Goal: Task Accomplishment & Management: Manage account settings

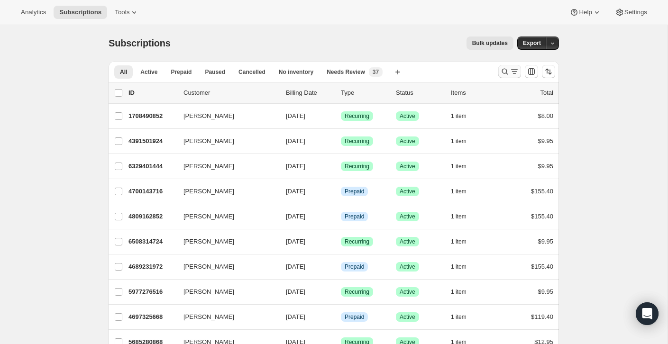
click at [510, 78] on button "Search and filter results" at bounding box center [510, 71] width 23 height 13
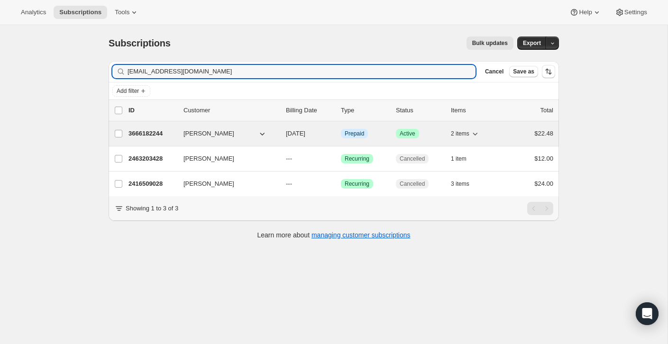
type input "bonicice@gmail.com"
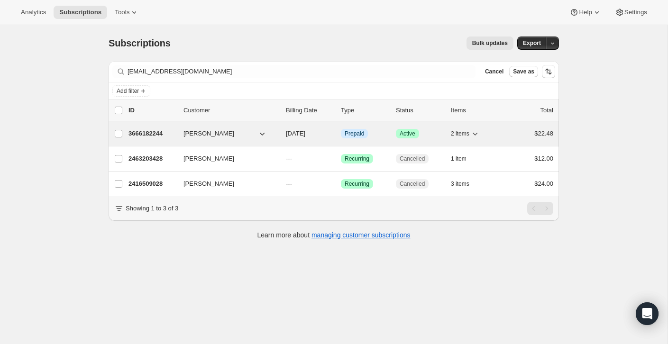
click at [518, 134] on div "$22.48" at bounding box center [529, 133] width 47 height 9
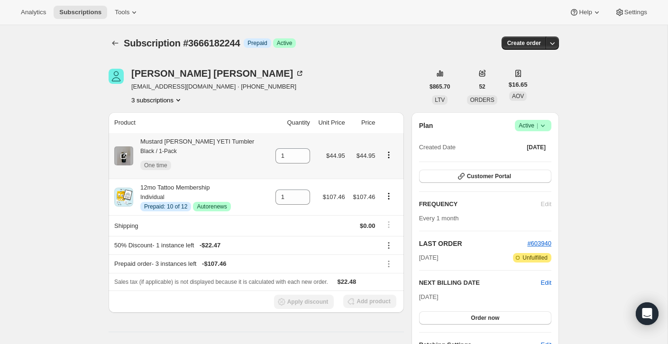
click at [388, 154] on icon "Product actions" at bounding box center [388, 154] width 9 height 9
click at [388, 176] on span "Remove" at bounding box center [380, 173] width 23 height 7
type input "0"
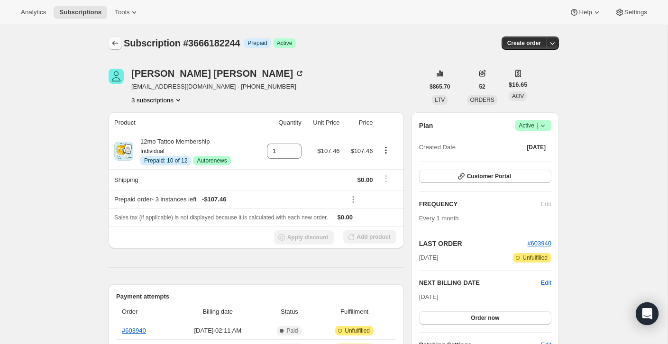
click at [116, 47] on icon "Subscriptions" at bounding box center [115, 42] width 9 height 9
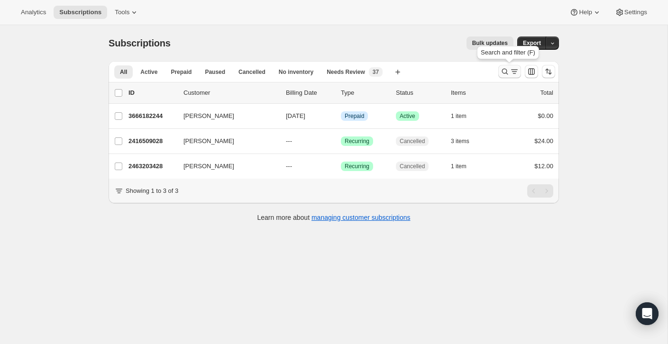
click at [508, 72] on icon "Search and filter results" at bounding box center [504, 71] width 9 height 9
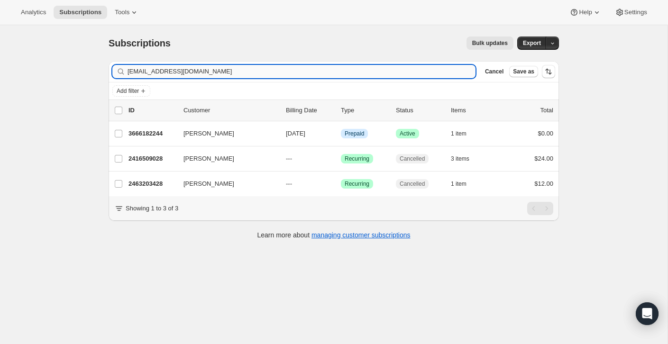
click at [454, 74] on input "bonicice@gmail.com" at bounding box center [302, 71] width 348 height 13
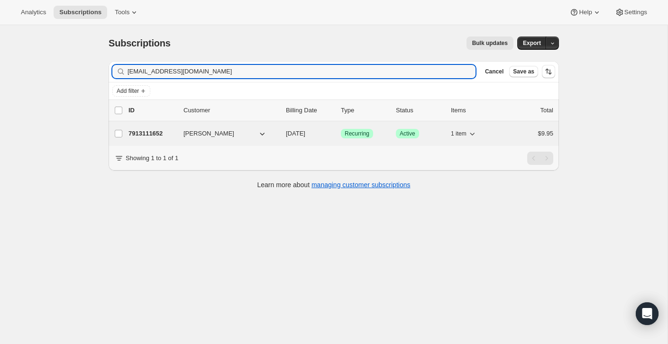
type input "hellobiancabynum@gmail.com"
click at [496, 130] on div "1 item" at bounding box center [474, 133] width 47 height 13
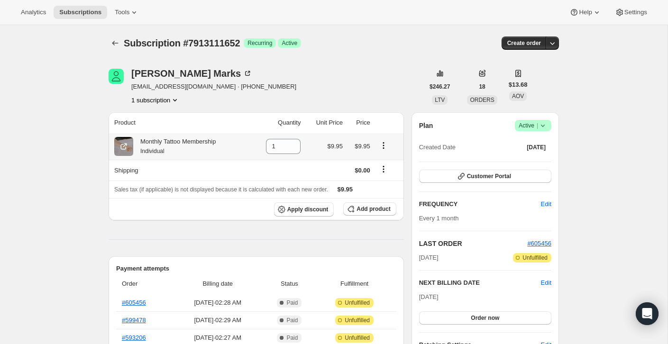
click at [384, 145] on icon "Product actions" at bounding box center [383, 145] width 9 height 9
click at [386, 163] on span "Swap variant" at bounding box center [384, 163] width 36 height 7
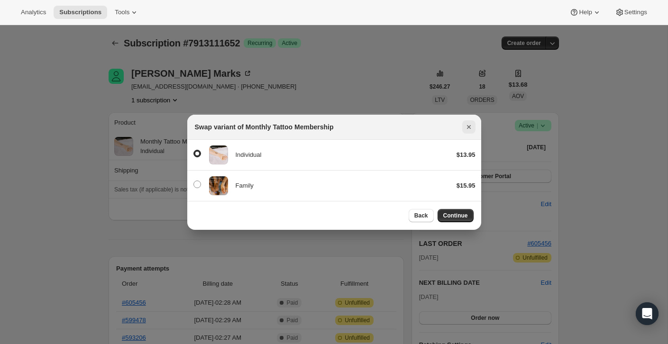
click at [467, 126] on icon "Close" at bounding box center [468, 126] width 9 height 9
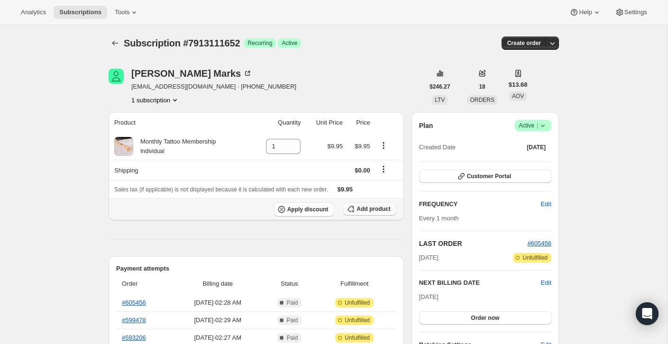
click at [368, 206] on span "Add product" at bounding box center [374, 209] width 34 height 8
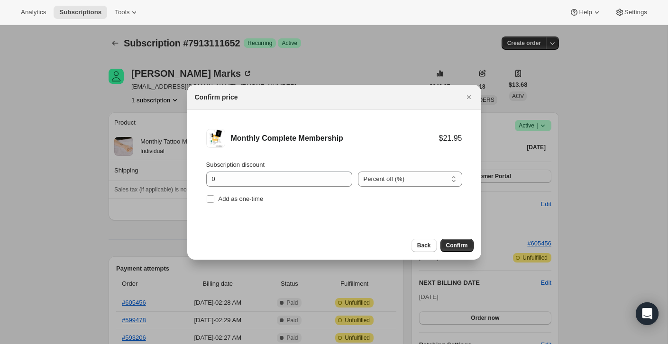
click at [406, 188] on div "Subscription discount 0 Percent off (%) Amount off ($) Percent off (%) Add as o…" at bounding box center [334, 183] width 256 height 46
click at [403, 186] on select "Percent off (%) Amount off ($)" at bounding box center [410, 179] width 104 height 15
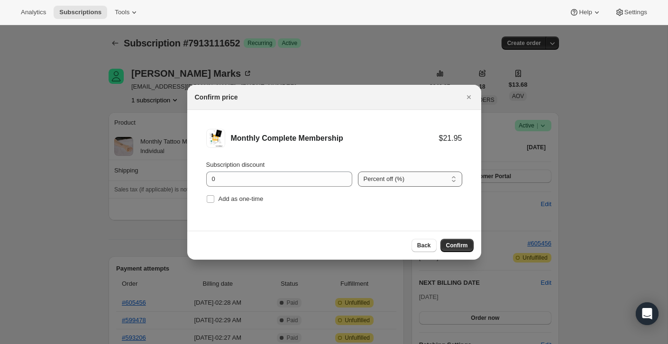
click at [358, 172] on select "Percent off (%) Amount off ($)" at bounding box center [410, 179] width 104 height 15
click at [396, 178] on select "Percent off (%) Amount off ($)" at bounding box center [410, 179] width 104 height 15
select select "fixed"
click at [358, 172] on select "Percent off (%) Amount off ($)" at bounding box center [410, 179] width 104 height 15
click at [278, 176] on input "0" at bounding box center [272, 179] width 132 height 15
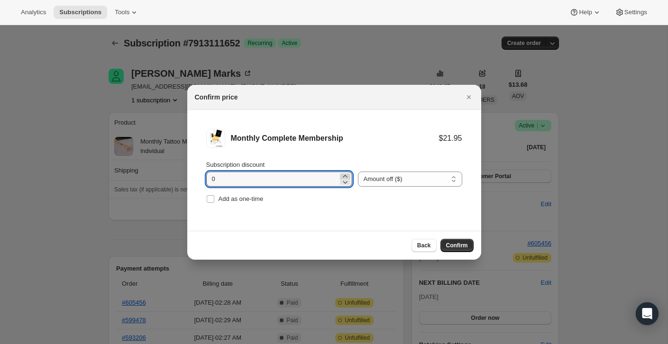
click at [343, 176] on icon ":rjf:" at bounding box center [345, 176] width 9 height 9
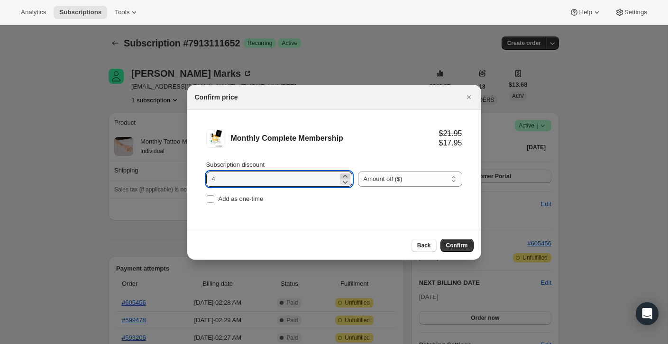
type input "5"
click at [457, 246] on span "Confirm" at bounding box center [457, 246] width 22 height 8
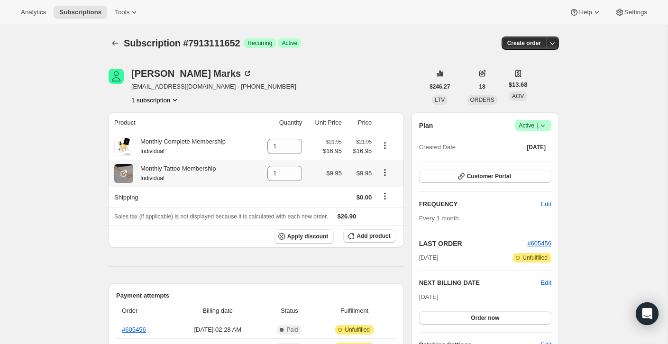
click at [386, 170] on icon "Product actions" at bounding box center [385, 169] width 1 height 1
click at [409, 32] on div "Subscription #7913111652. This page is ready Subscription #7913111652 Success R…" at bounding box center [334, 43] width 451 height 36
click at [387, 175] on icon "Product actions" at bounding box center [384, 172] width 9 height 9
click at [389, 187] on span "Remove" at bounding box center [386, 191] width 36 height 9
type input "0"
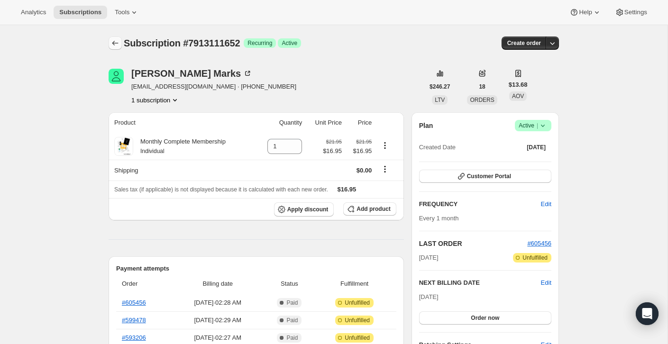
click at [113, 48] on button "Subscriptions" at bounding box center [115, 43] width 13 height 13
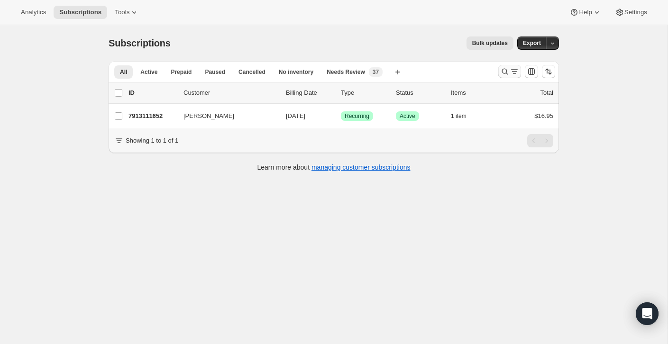
click at [513, 71] on icon "Search and filter results" at bounding box center [514, 71] width 9 height 9
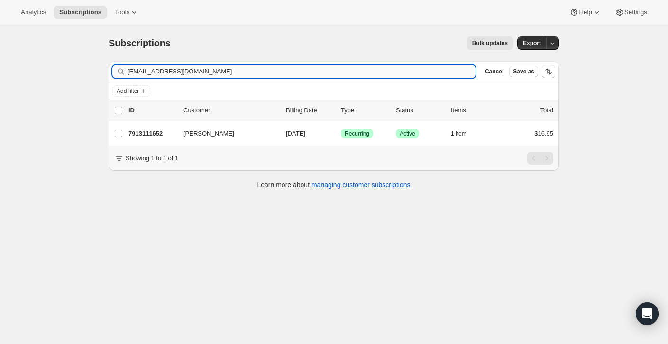
click at [404, 67] on input "hellobiancabynum@gmail.com" at bounding box center [302, 71] width 348 height 13
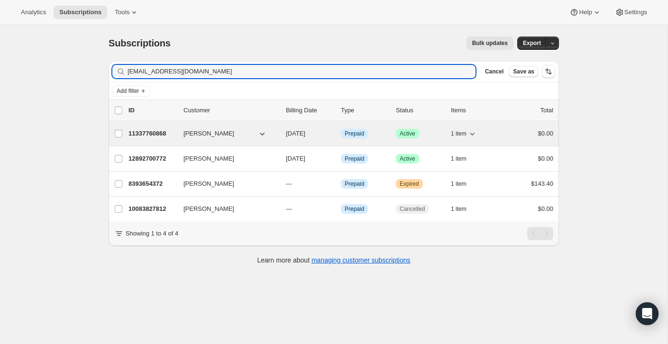
type input "tommywwren@yahoo.com"
click at [506, 135] on div "$0.00" at bounding box center [529, 133] width 47 height 9
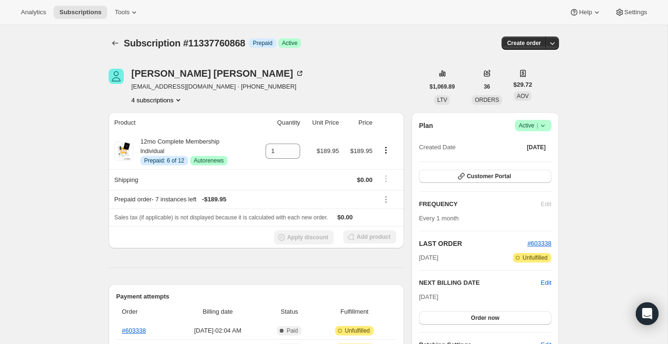
click at [116, 43] on icon "Subscriptions" at bounding box center [115, 43] width 6 height 5
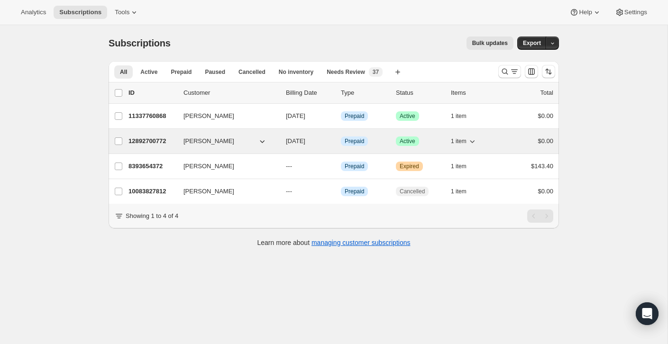
click at [525, 147] on div "12892700772 Marsha Wren 09/15/2025 Info Prepaid Success Active 1 item $0.00" at bounding box center [341, 141] width 425 height 13
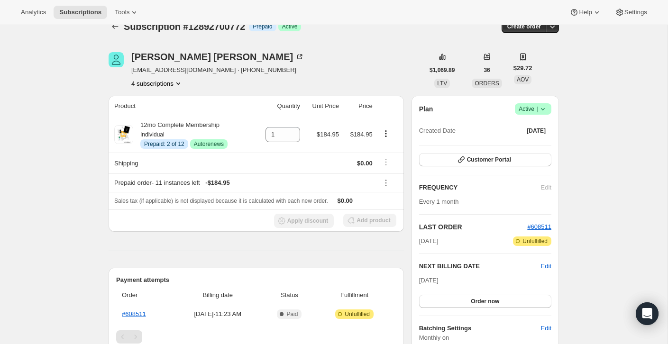
scroll to position [20, 0]
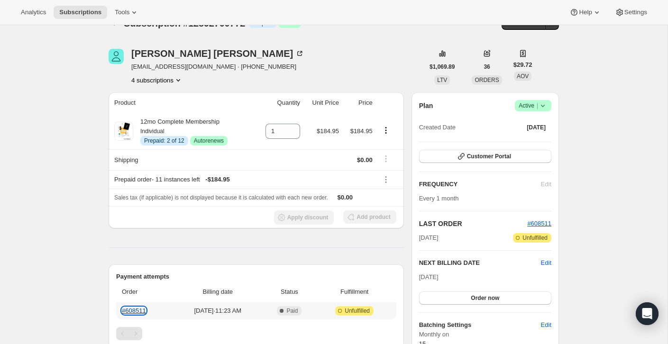
click at [130, 311] on link "#608511" at bounding box center [134, 310] width 24 height 7
click at [295, 54] on icon at bounding box center [299, 53] width 9 height 9
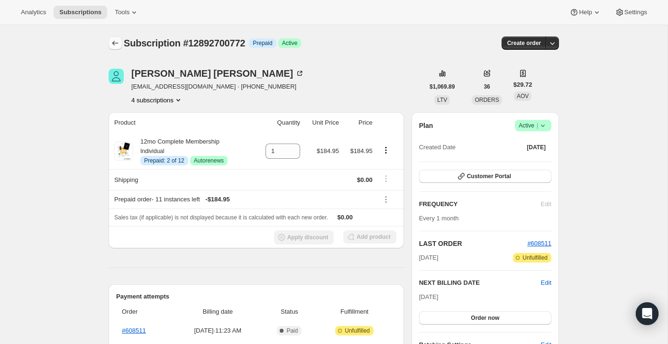
click at [113, 41] on icon "Subscriptions" at bounding box center [115, 42] width 9 height 9
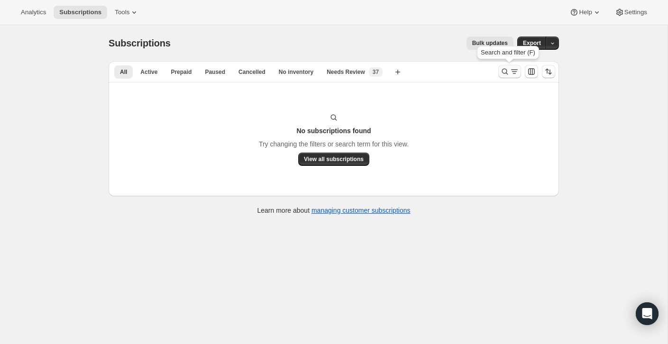
click at [504, 75] on icon "Search and filter results" at bounding box center [504, 71] width 9 height 9
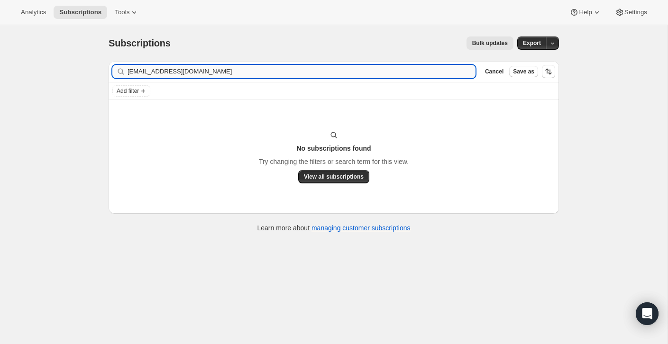
click at [436, 74] on input "tommywwren@yahoo.com" at bounding box center [302, 71] width 348 height 13
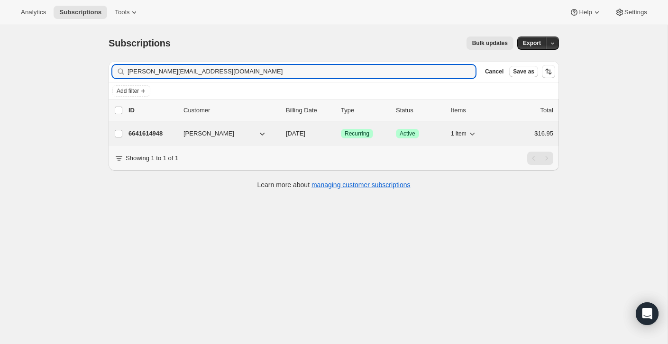
type input "juliana@carhea.com"
click at [504, 131] on div "6641614948 Juliana Rhea 09/15/2025 Success Recurring Success Active 1 item $16.…" at bounding box center [341, 133] width 425 height 13
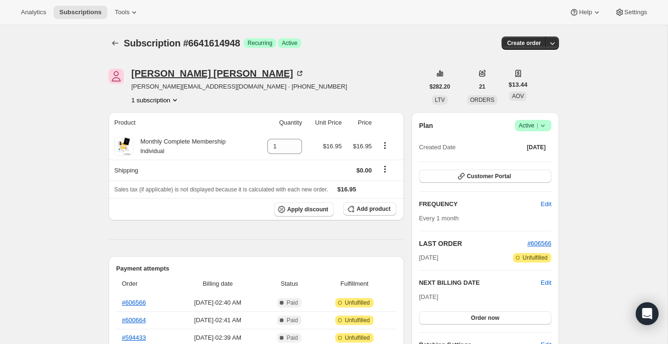
click at [295, 73] on icon at bounding box center [299, 73] width 9 height 9
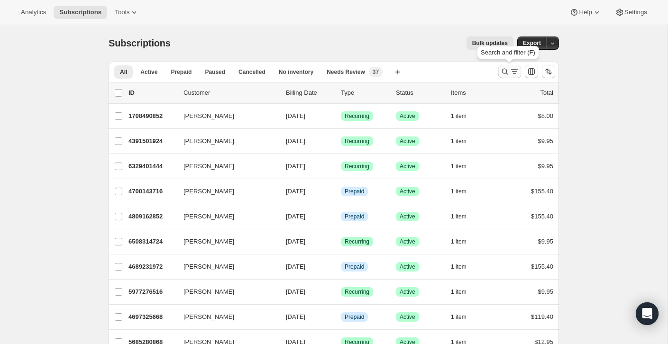
click at [513, 72] on icon "Search and filter results" at bounding box center [514, 71] width 9 height 9
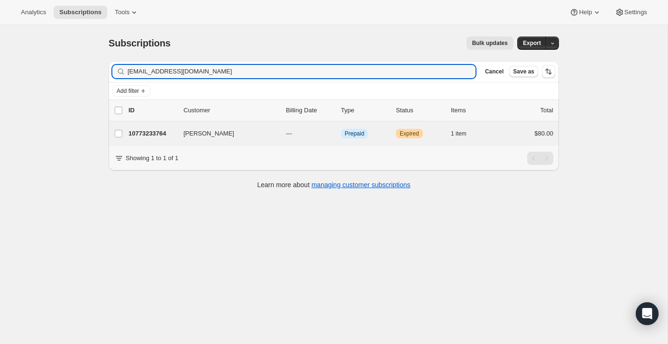
type input "[EMAIL_ADDRESS][DOMAIN_NAME]"
click at [499, 125] on div "[PERSON_NAME] 10773233764 [PERSON_NAME] --- Info Prepaid Warning Expired 1 item…" at bounding box center [334, 133] width 451 height 25
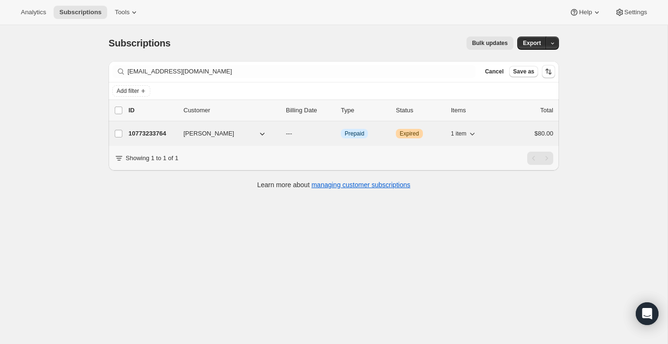
click at [502, 128] on div "10773233764 [PERSON_NAME] --- Info Prepaid Warning Expired 1 item $80.00" at bounding box center [341, 133] width 425 height 13
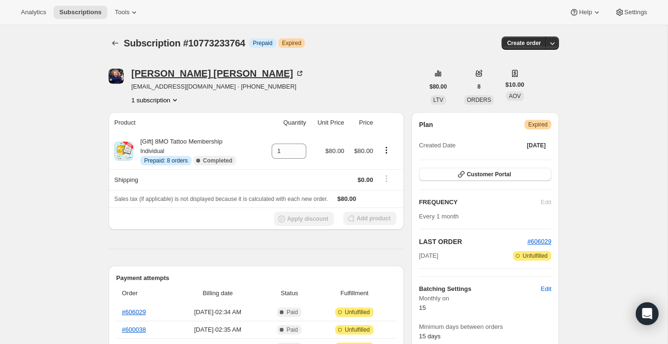
click at [300, 71] on icon at bounding box center [301, 72] width 3 height 3
